Goal: Transaction & Acquisition: Purchase product/service

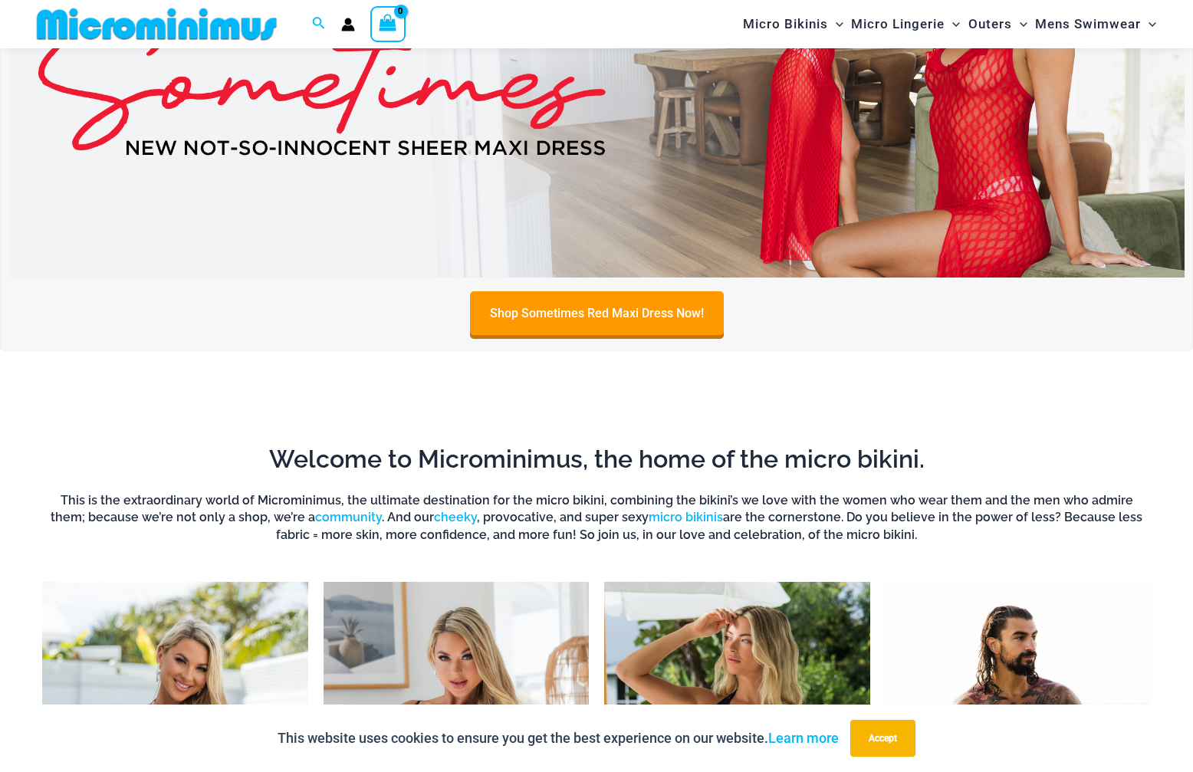
scroll to position [64, 0]
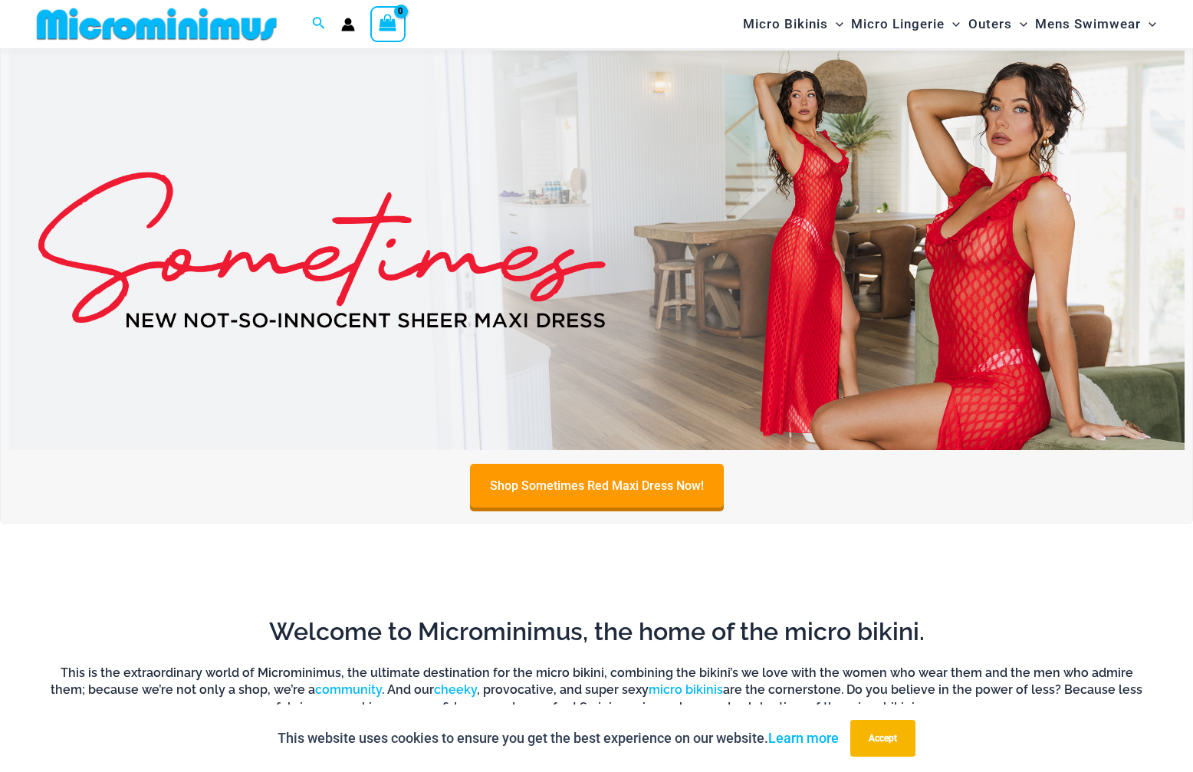
click at [595, 248] on img at bounding box center [596, 250] width 1176 height 399
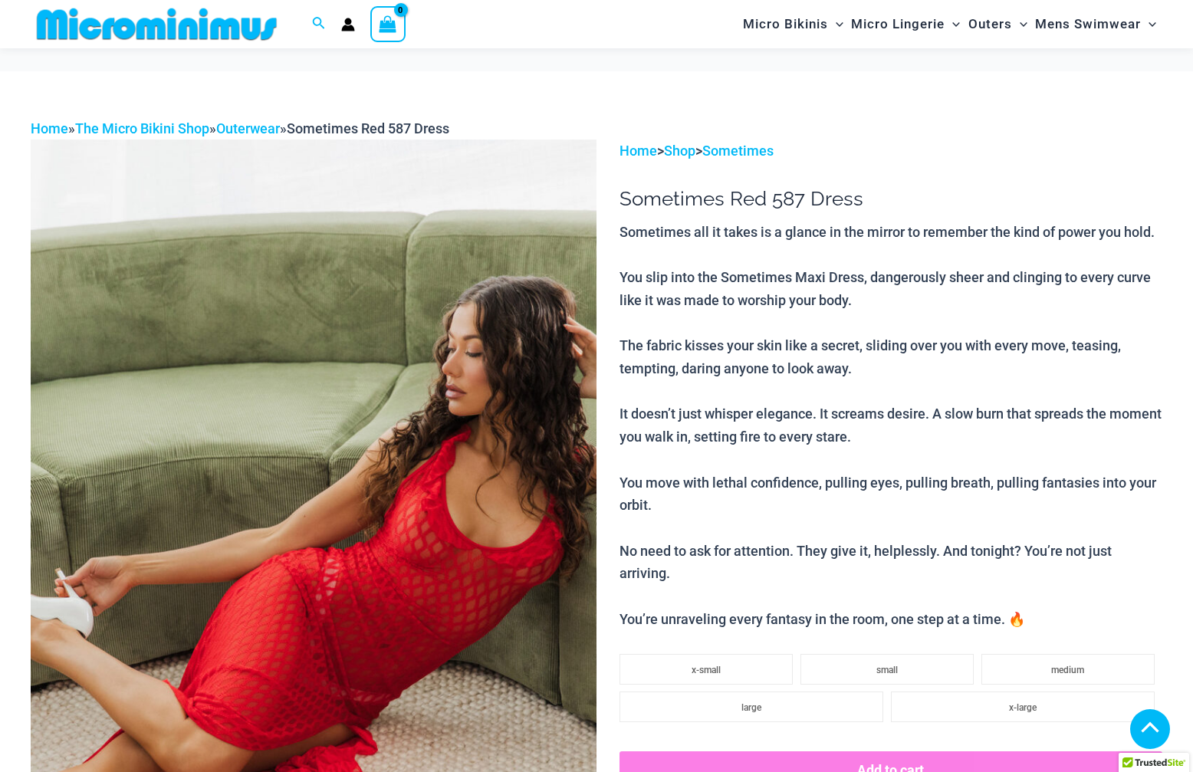
scroll to position [451, 0]
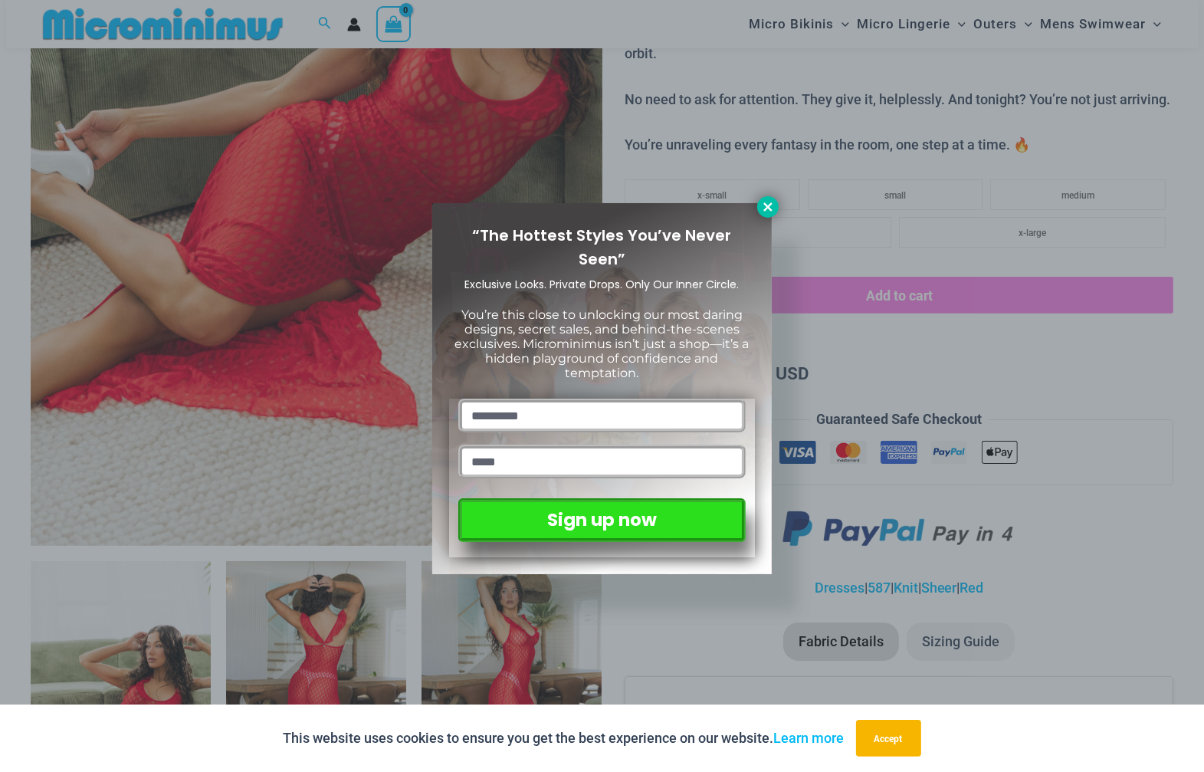
click at [763, 209] on icon at bounding box center [768, 207] width 14 height 14
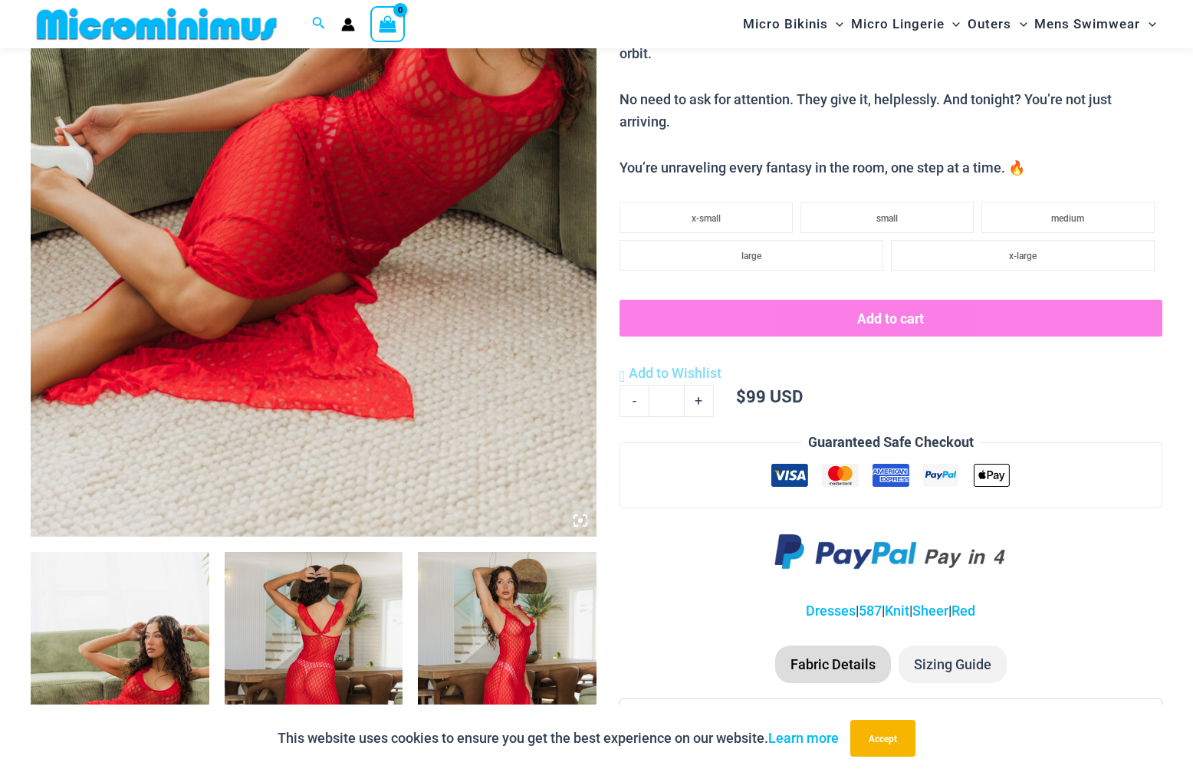
click at [954, 660] on li "Sizing Guide" at bounding box center [952, 664] width 108 height 38
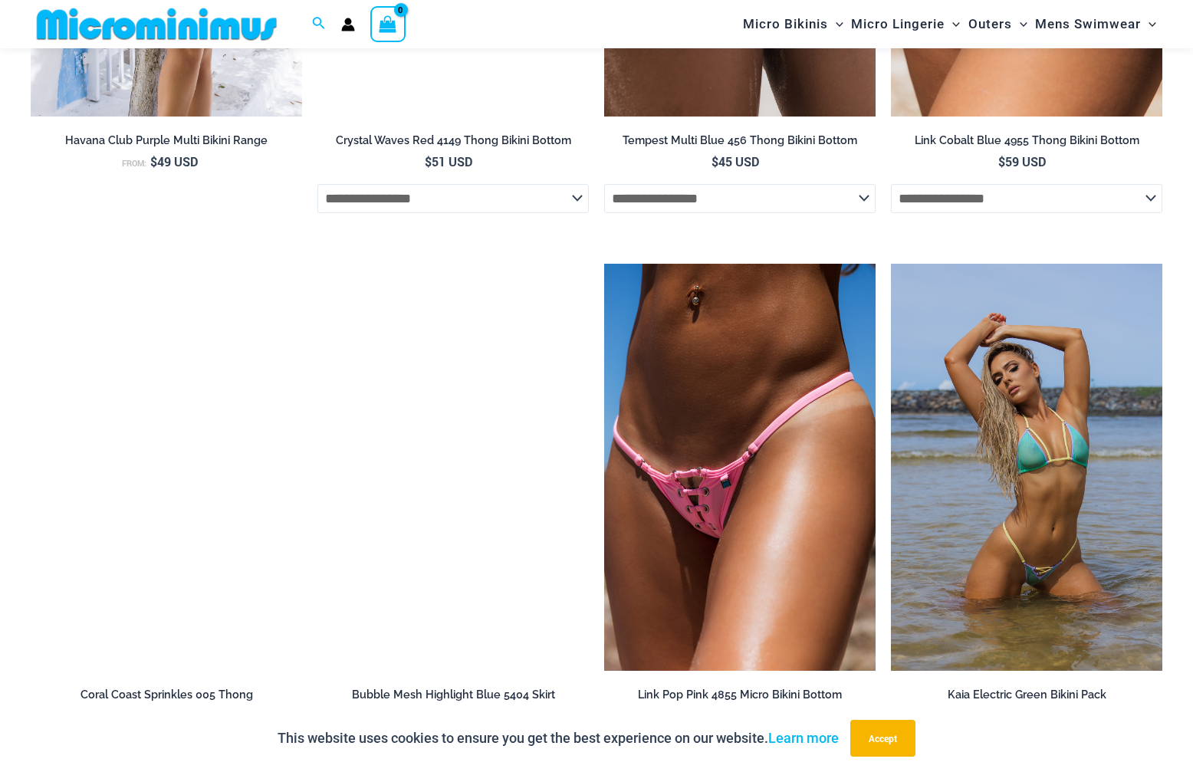
scroll to position [4048, 0]
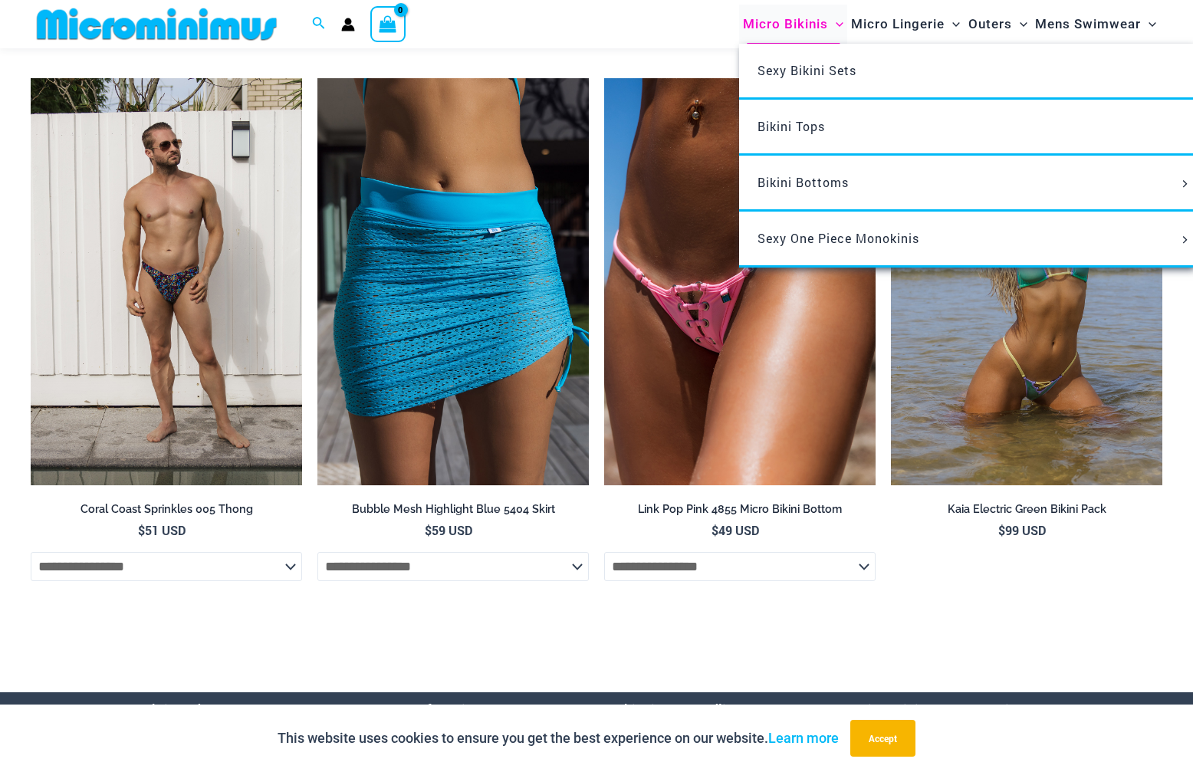
click at [812, 28] on span "Micro Bikinis" at bounding box center [785, 24] width 85 height 39
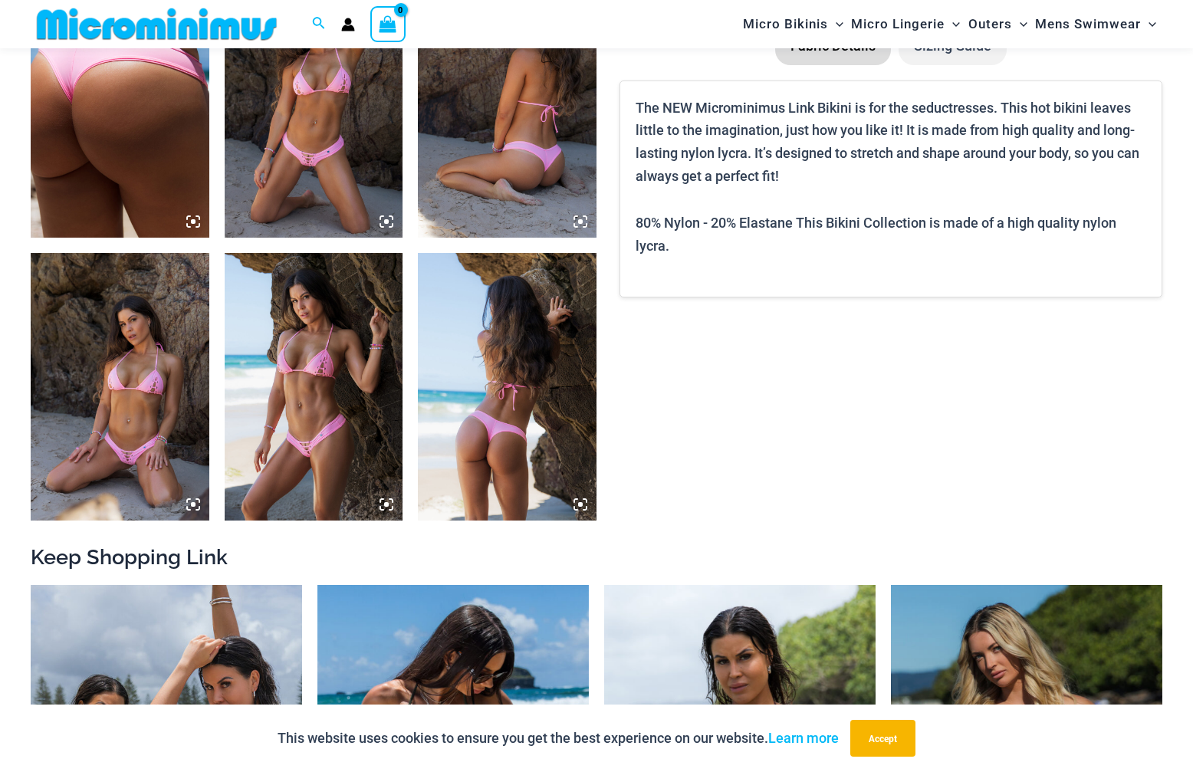
scroll to position [829, 0]
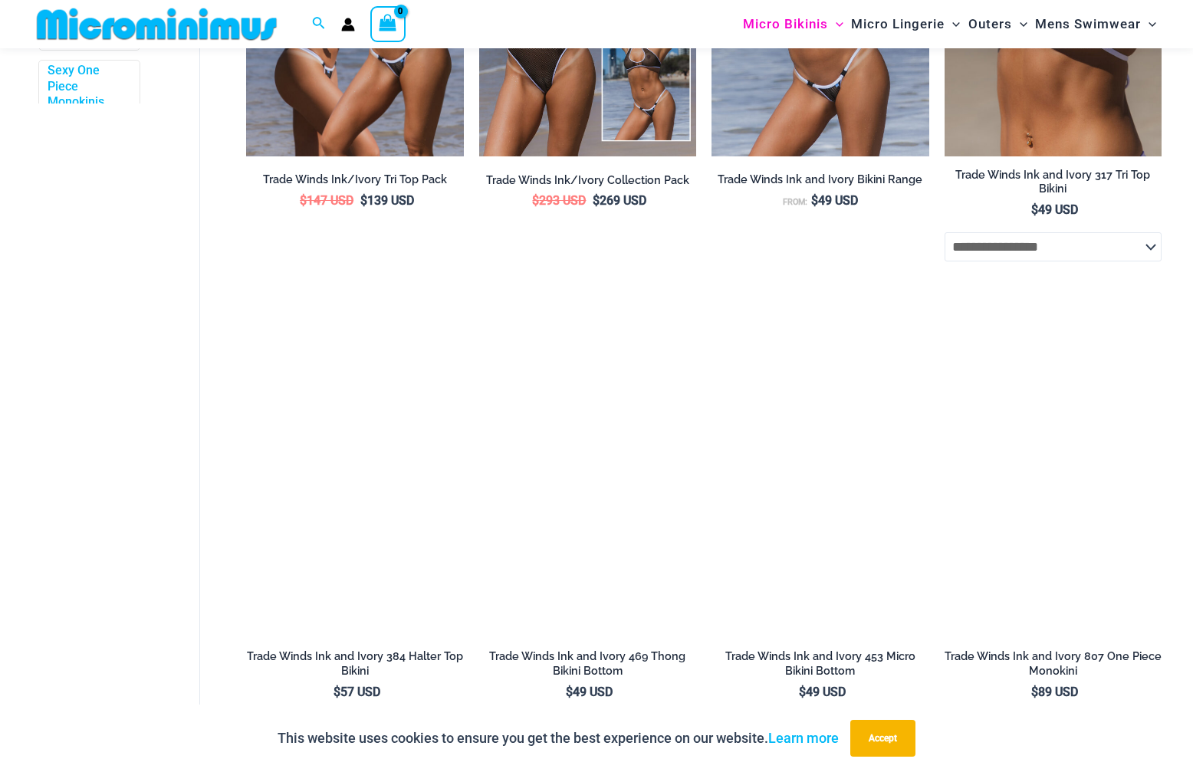
scroll to position [523, 0]
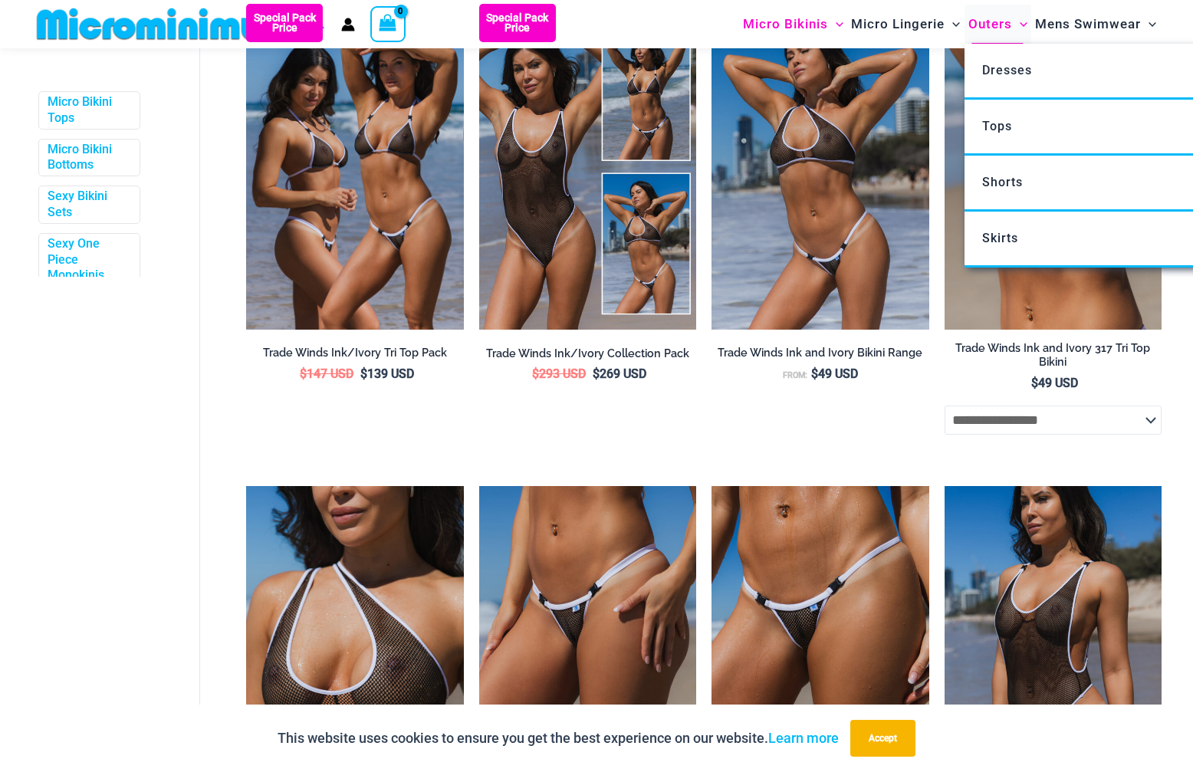
click at [981, 21] on span "Outers" at bounding box center [990, 24] width 44 height 39
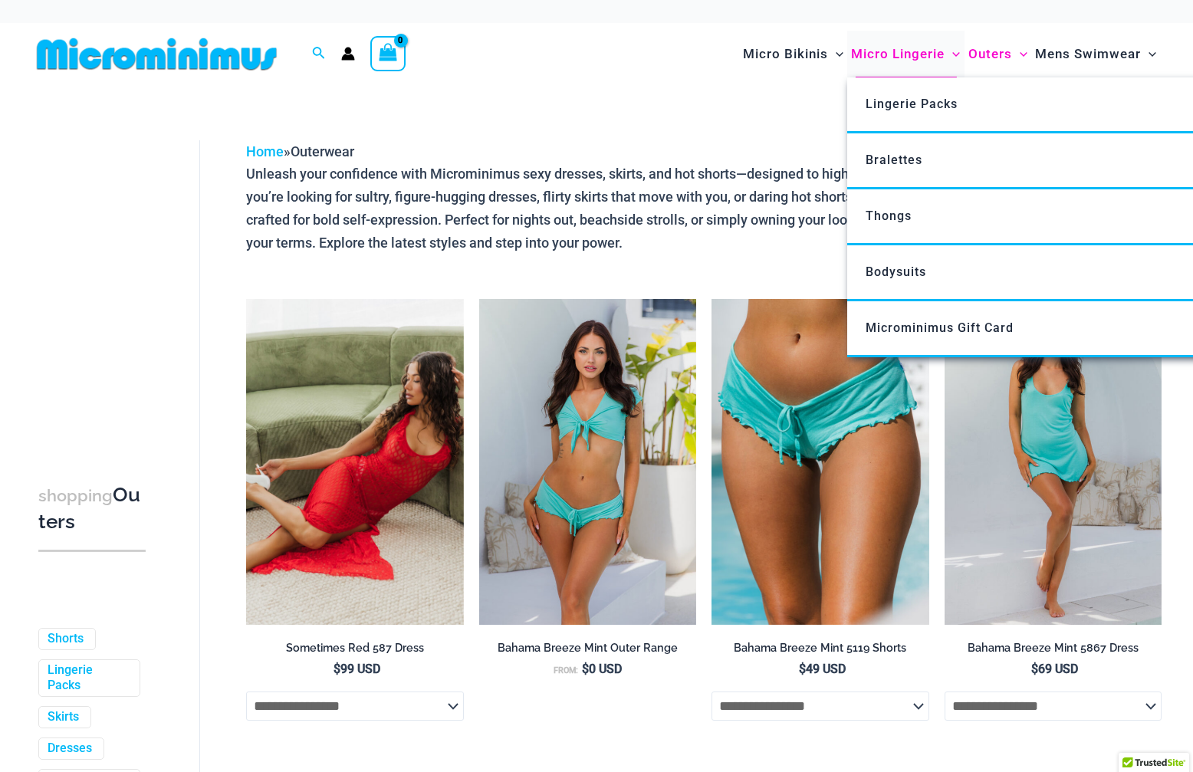
click at [896, 54] on span "Micro Lingerie" at bounding box center [898, 53] width 94 height 39
